Goal: Learn about a topic

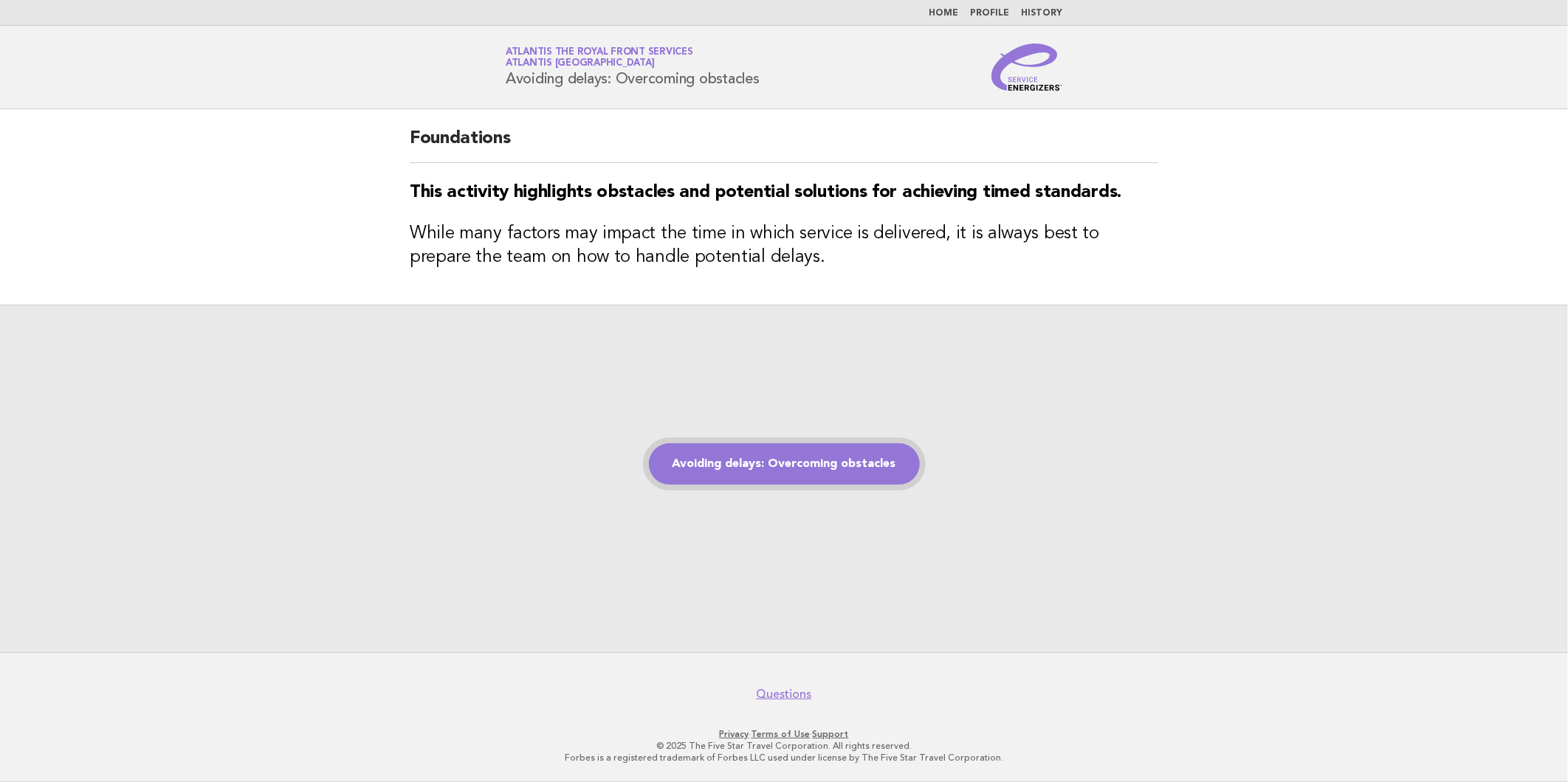
click at [765, 450] on link "Avoiding delays: Overcoming obstacles" at bounding box center [784, 464] width 271 height 41
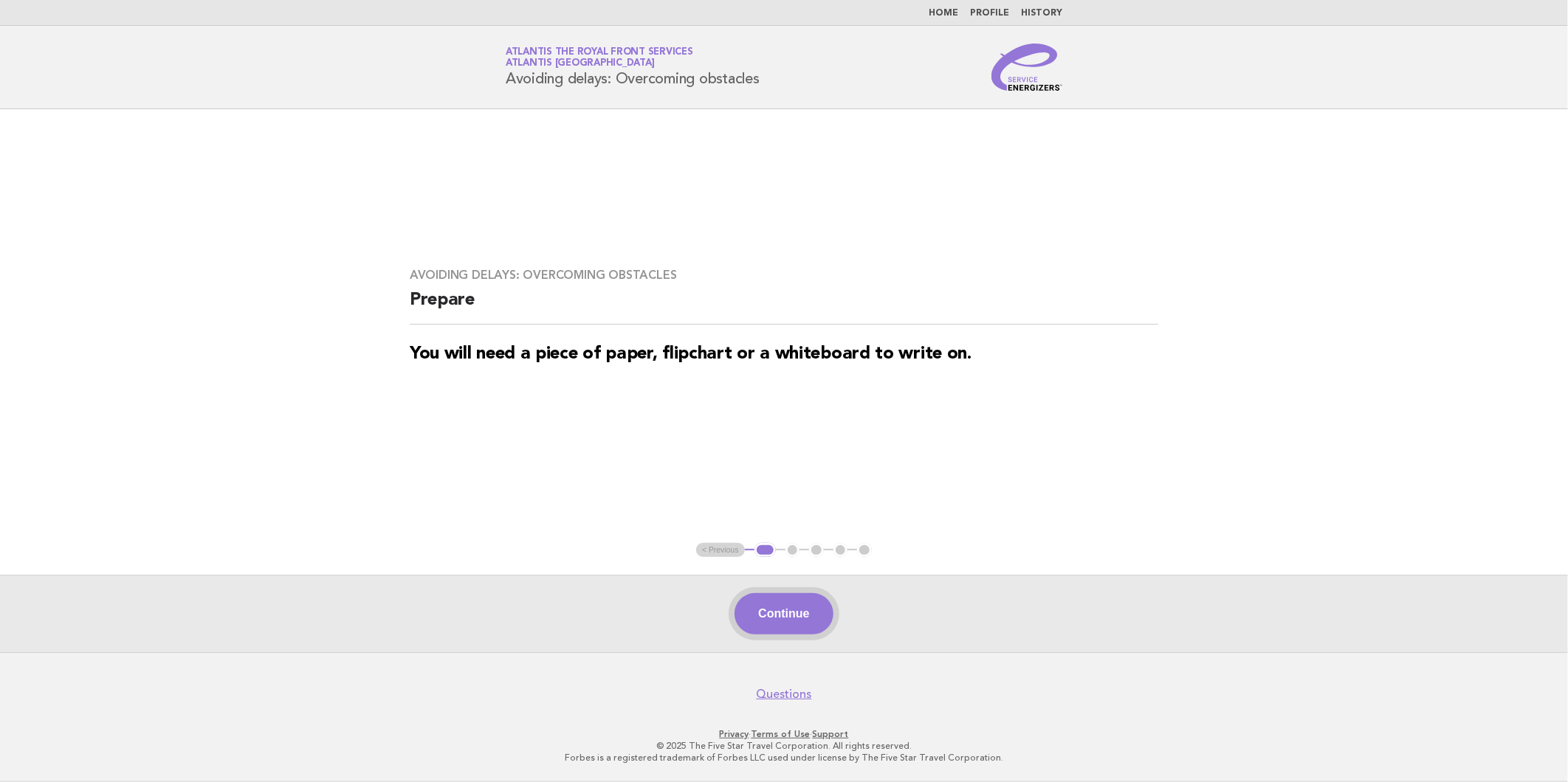
click at [761, 606] on button "Continue" at bounding box center [784, 614] width 99 height 41
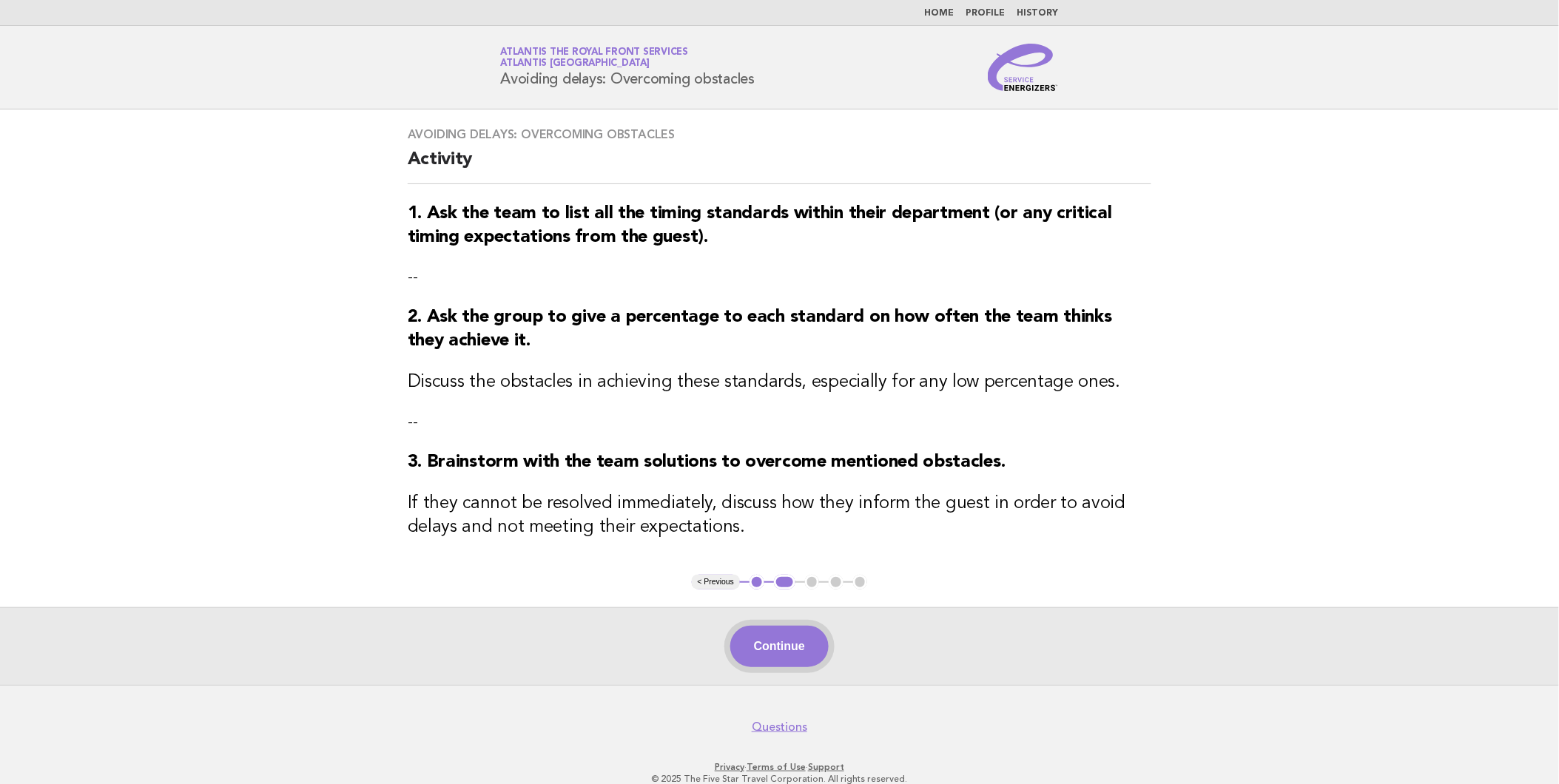
click at [770, 647] on button "Continue" at bounding box center [780, 647] width 99 height 41
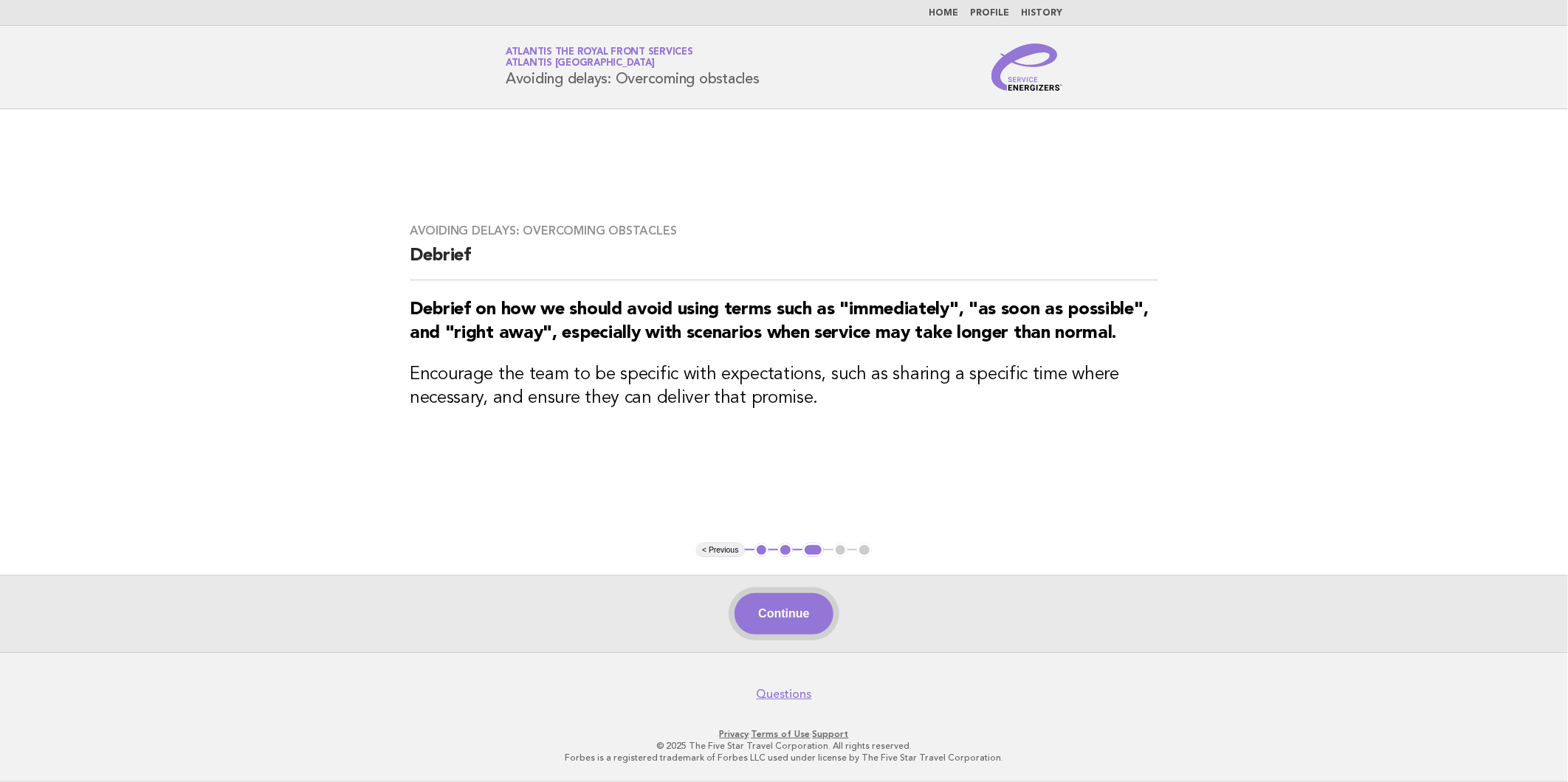
click at [790, 611] on button "Continue" at bounding box center [784, 614] width 99 height 41
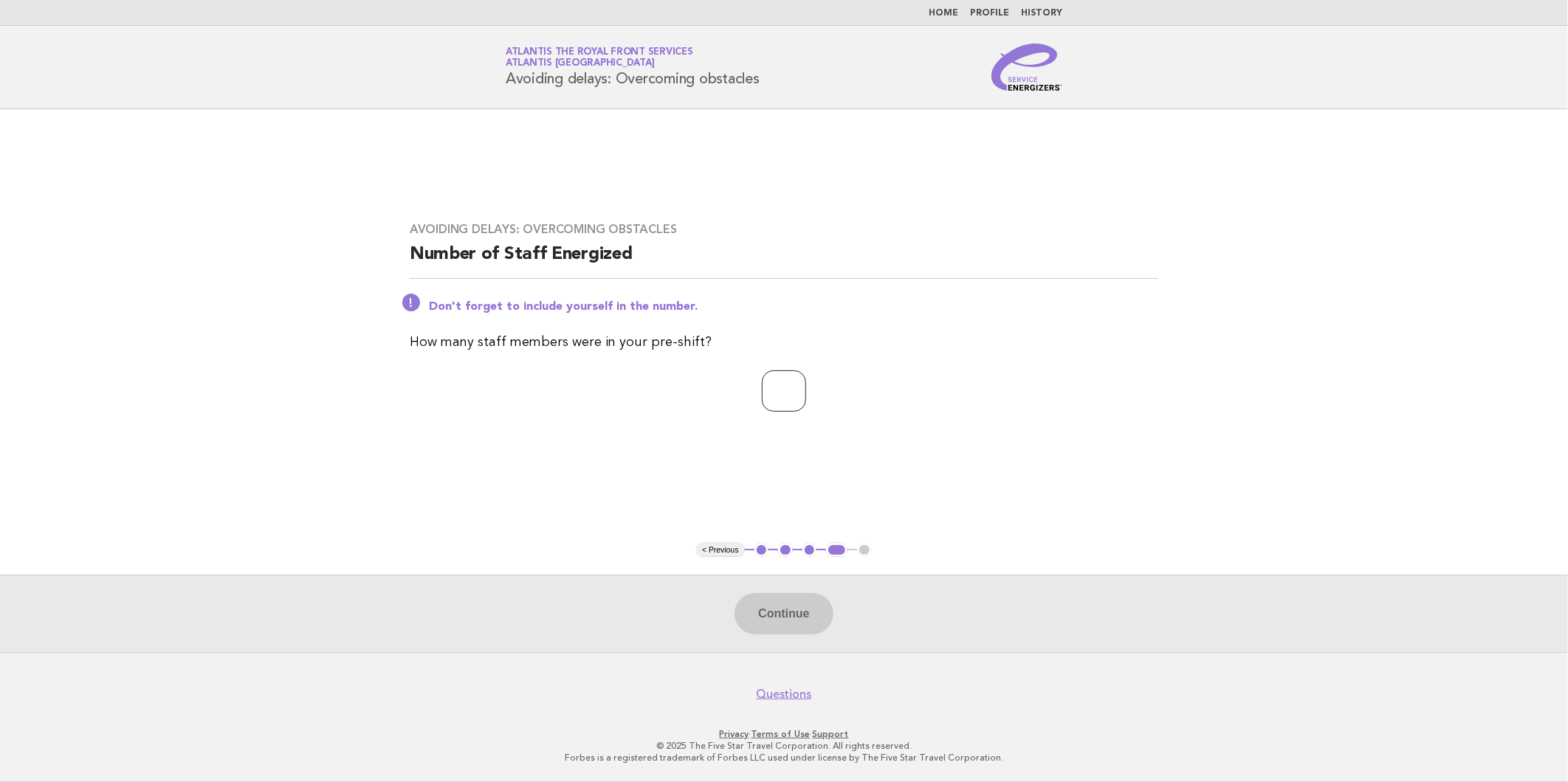
click at [785, 386] on input "number" at bounding box center [784, 391] width 44 height 41
type input "*"
click at [809, 600] on button "Continue" at bounding box center [784, 614] width 99 height 41
